Goal: Task Accomplishment & Management: Use online tool/utility

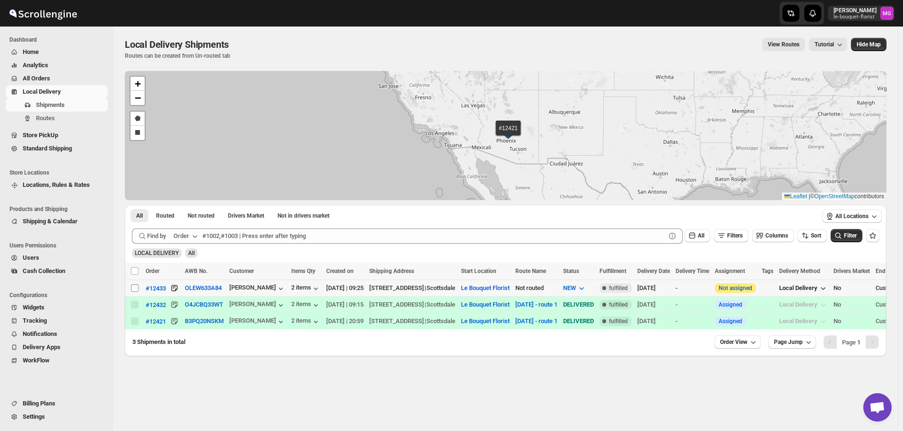
click at [130, 288] on td "Select shipment" at bounding box center [134, 288] width 18 height 17
checkbox input "true"
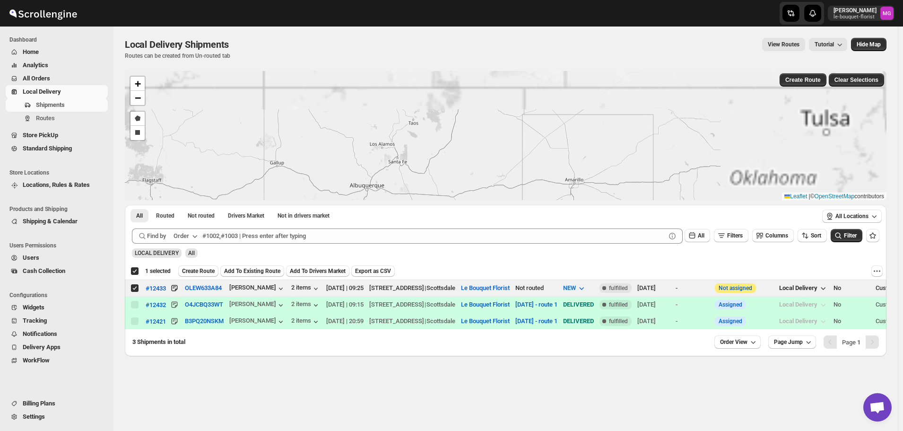
drag, startPoint x: 351, startPoint y: 181, endPoint x: 376, endPoint y: 99, distance: 85.5
click at [376, 99] on div "#12432 #12421 #12433 + − Draw a polygon Draw a rectangle Leaflet | © OpenStreet…" at bounding box center [506, 135] width 762 height 129
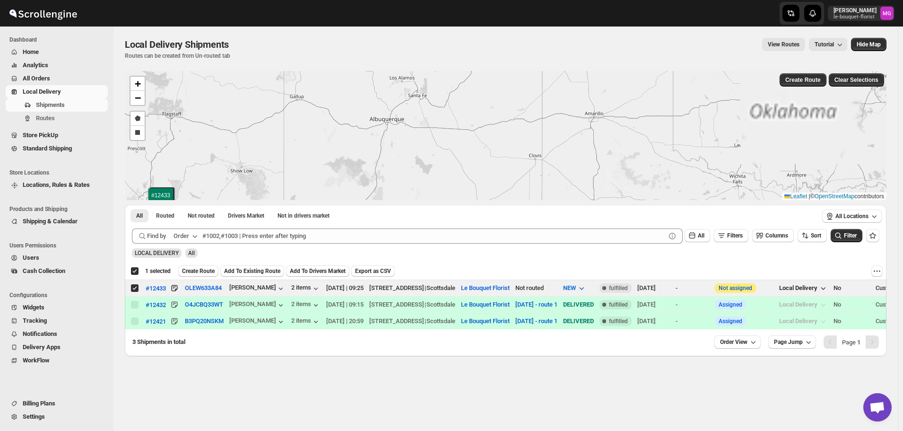
drag, startPoint x: 321, startPoint y: 162, endPoint x: 312, endPoint y: 67, distance: 95.0
click at [312, 68] on div "Local Delivery Shipments. This page is ready Local Delivery Shipments Routes ca…" at bounding box center [505, 190] width 784 height 329
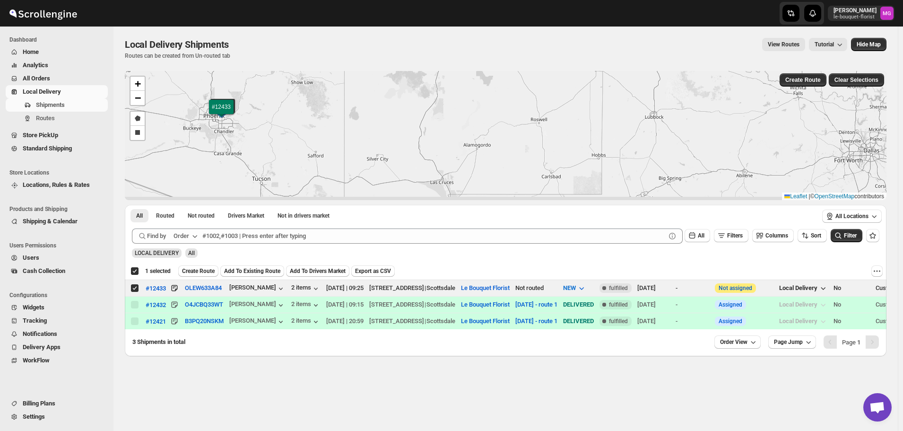
drag, startPoint x: 322, startPoint y: 130, endPoint x: 408, endPoint y: 136, distance: 86.7
click at [408, 136] on div "#12432 #12421 #12433 + − Draw a polygon Draw a rectangle Leaflet | © OpenStreet…" at bounding box center [506, 135] width 762 height 129
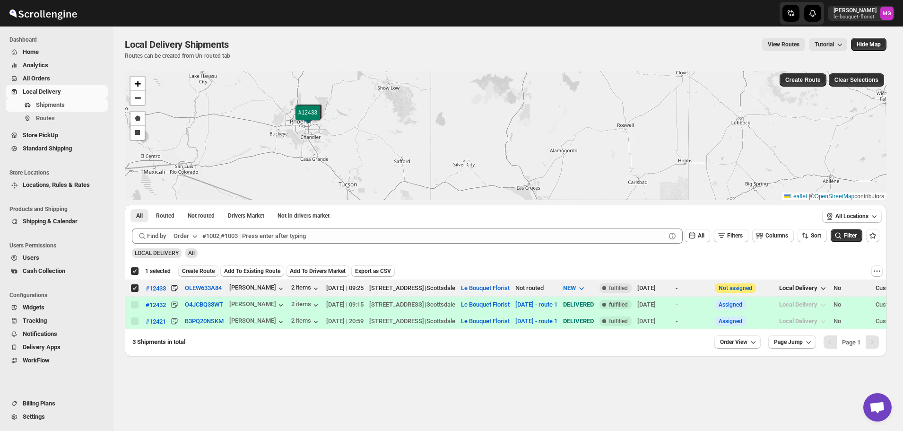
click at [195, 272] on span "Create Route" at bounding box center [198, 271] width 33 height 8
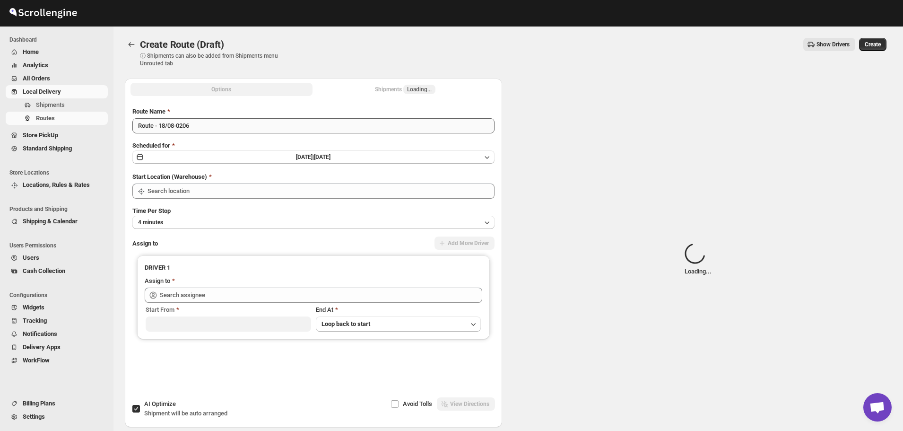
type input "Le Bouquet Florist"
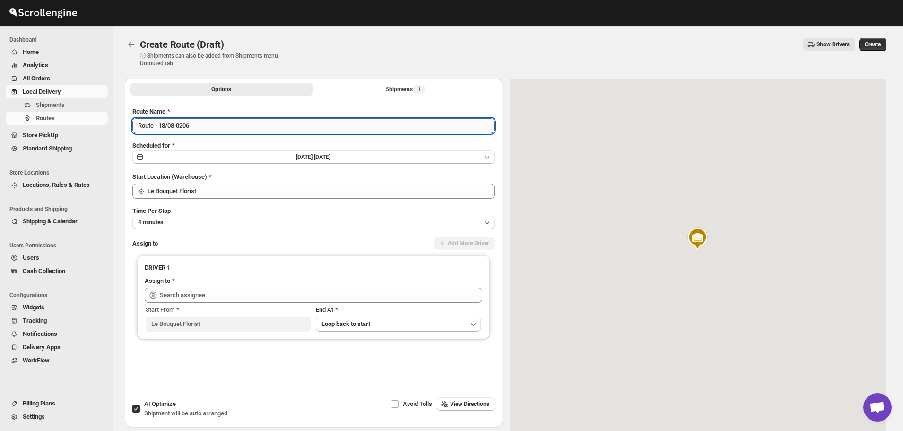
click at [200, 120] on input "Route - 18/08-0206" at bounding box center [313, 125] width 362 height 15
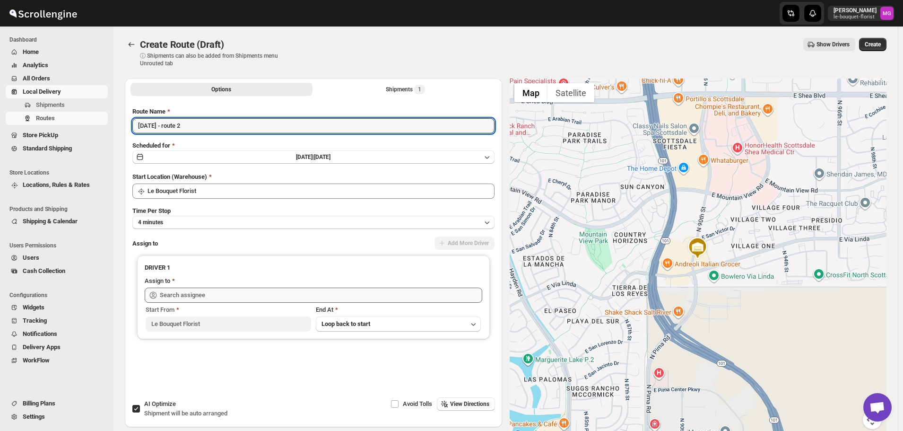
type input "[DATE] - route 2"
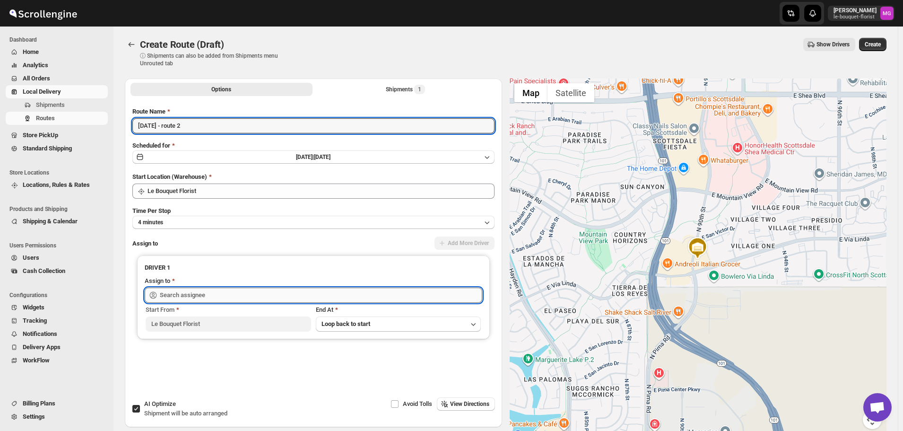
click at [197, 300] on input "text" at bounding box center [321, 294] width 322 height 15
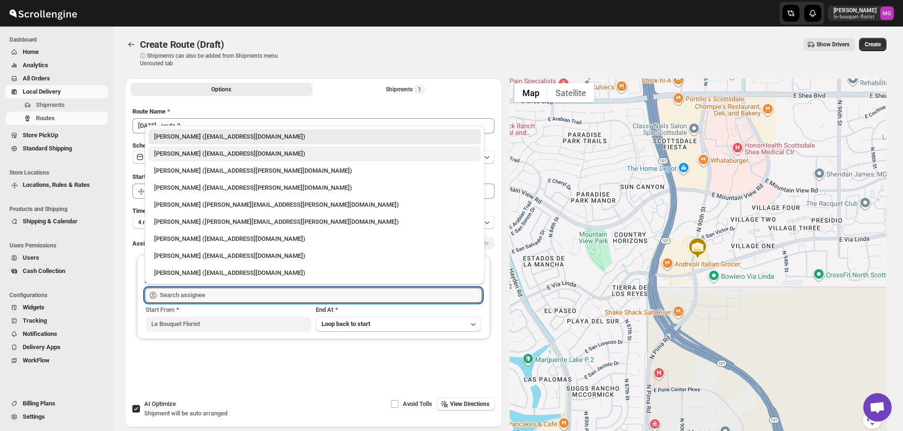
click at [206, 154] on div "Olivia Trott (oetrott@gmail.com)" at bounding box center [314, 153] width 321 height 9
type input "Olivia Trott (oetrott@gmail.com)"
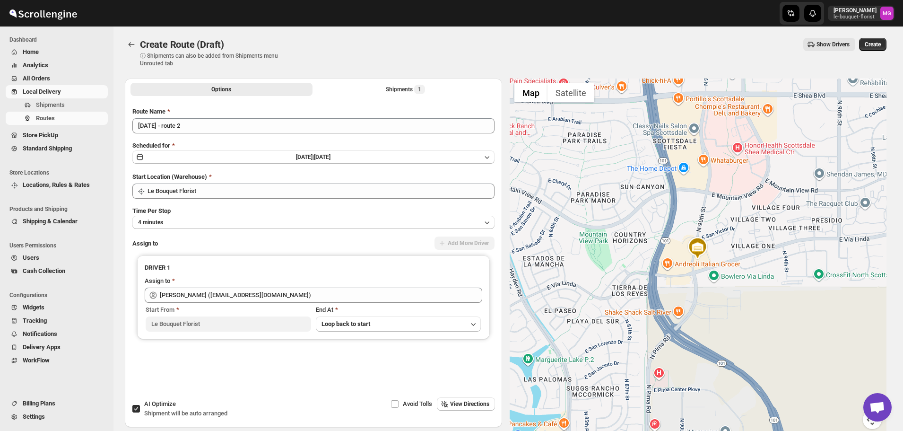
click at [160, 400] on span "AI Optimize" at bounding box center [160, 403] width 32 height 7
click at [140, 405] on input "AI Optimize Shipment will be auto arranged" at bounding box center [136, 409] width 8 height 8
checkbox input "false"
click at [876, 40] on button "Create" at bounding box center [872, 44] width 27 height 13
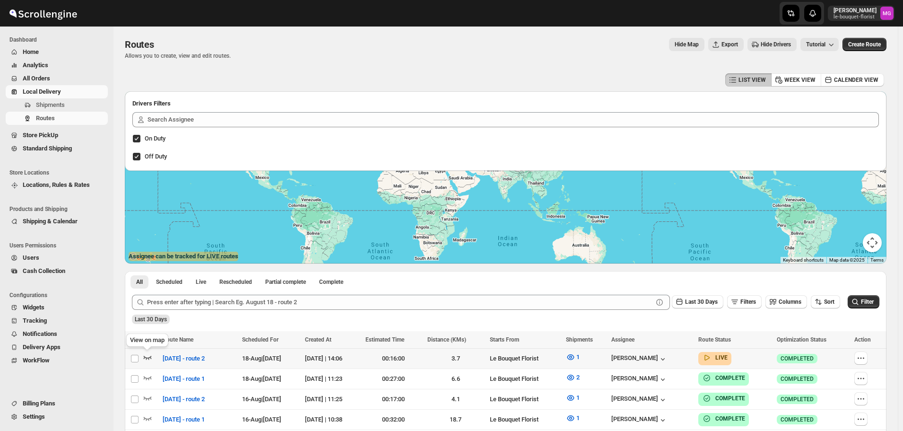
click at [145, 357] on icon "button" at bounding box center [148, 358] width 8 height 4
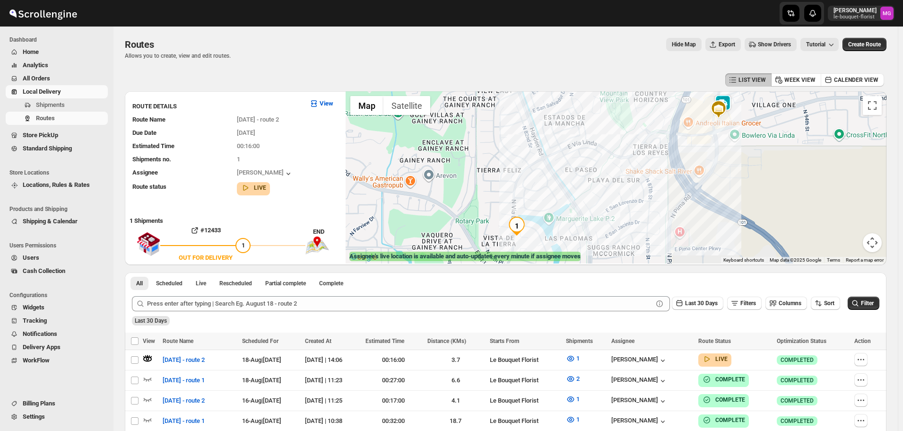
click at [731, 97] on img at bounding box center [722, 104] width 19 height 19
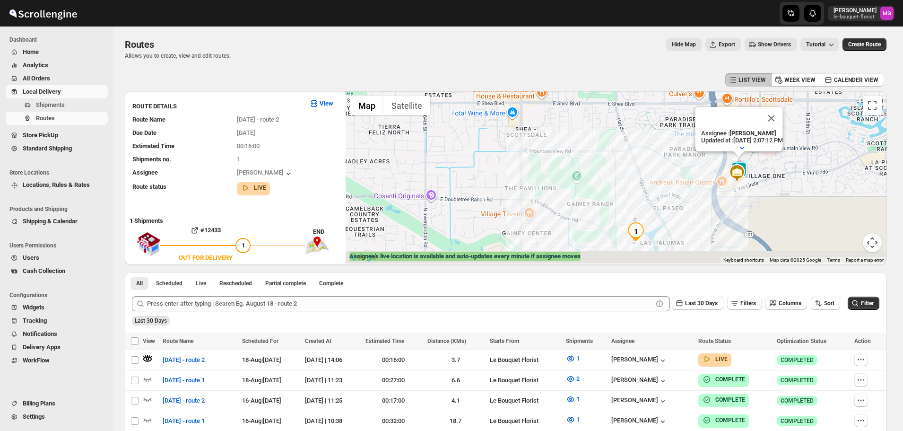
drag, startPoint x: 766, startPoint y: 215, endPoint x: 760, endPoint y: 194, distance: 21.6
click at [760, 194] on div "Assignee : Olivia Trott Updated at : 8/18/2025, 2:07:12 PM Duty mode Enabled Ba…" at bounding box center [616, 177] width 541 height 172
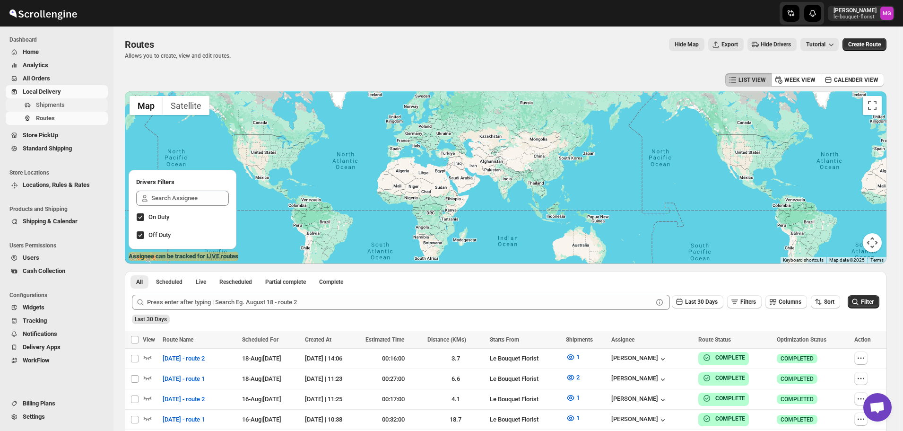
click at [54, 105] on span "Shipments" at bounding box center [50, 104] width 29 height 7
